Goal: Information Seeking & Learning: Learn about a topic

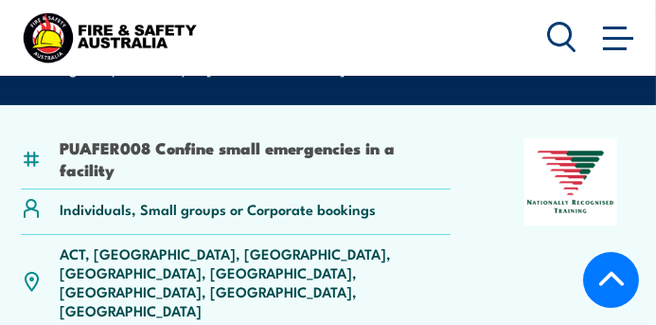
scroll to position [345, 0]
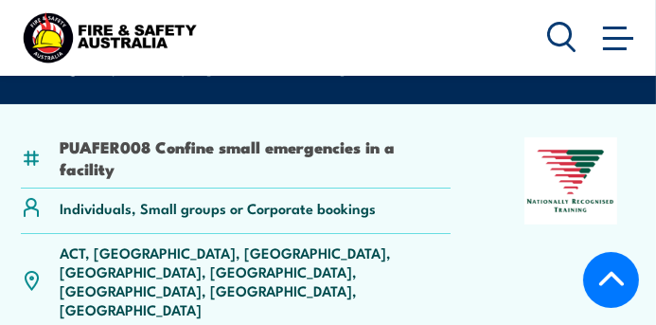
click at [626, 47] on span at bounding box center [615, 48] width 24 height 3
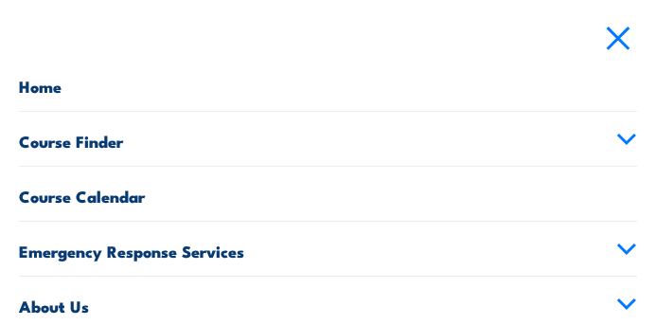
click at [600, 134] on link "Course Finder" at bounding box center [328, 139] width 618 height 54
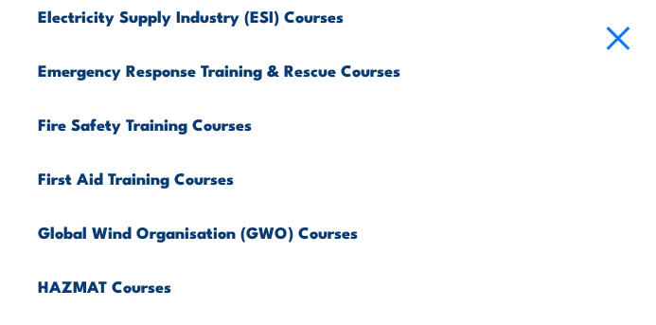
scroll to position [384, 0]
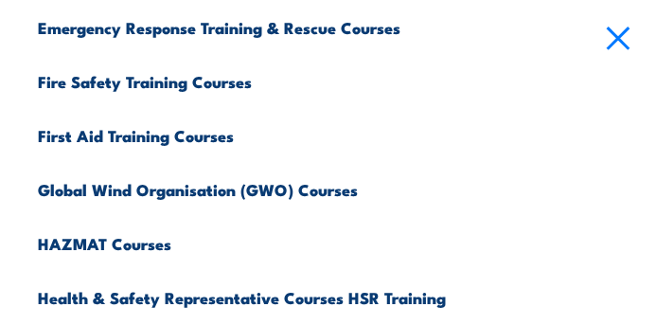
click at [212, 82] on link "Fire Safety Training Courses" at bounding box center [338, 79] width 600 height 54
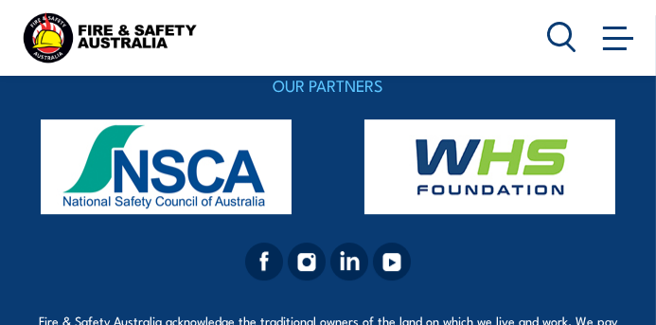
scroll to position [4893, 0]
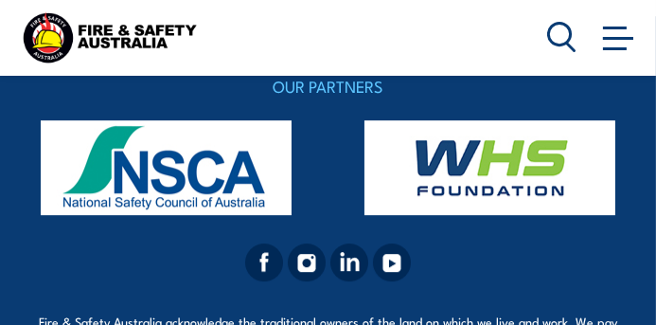
click at [505, 150] on img at bounding box center [491, 167] width 286 height 95
